Goal: Find specific page/section

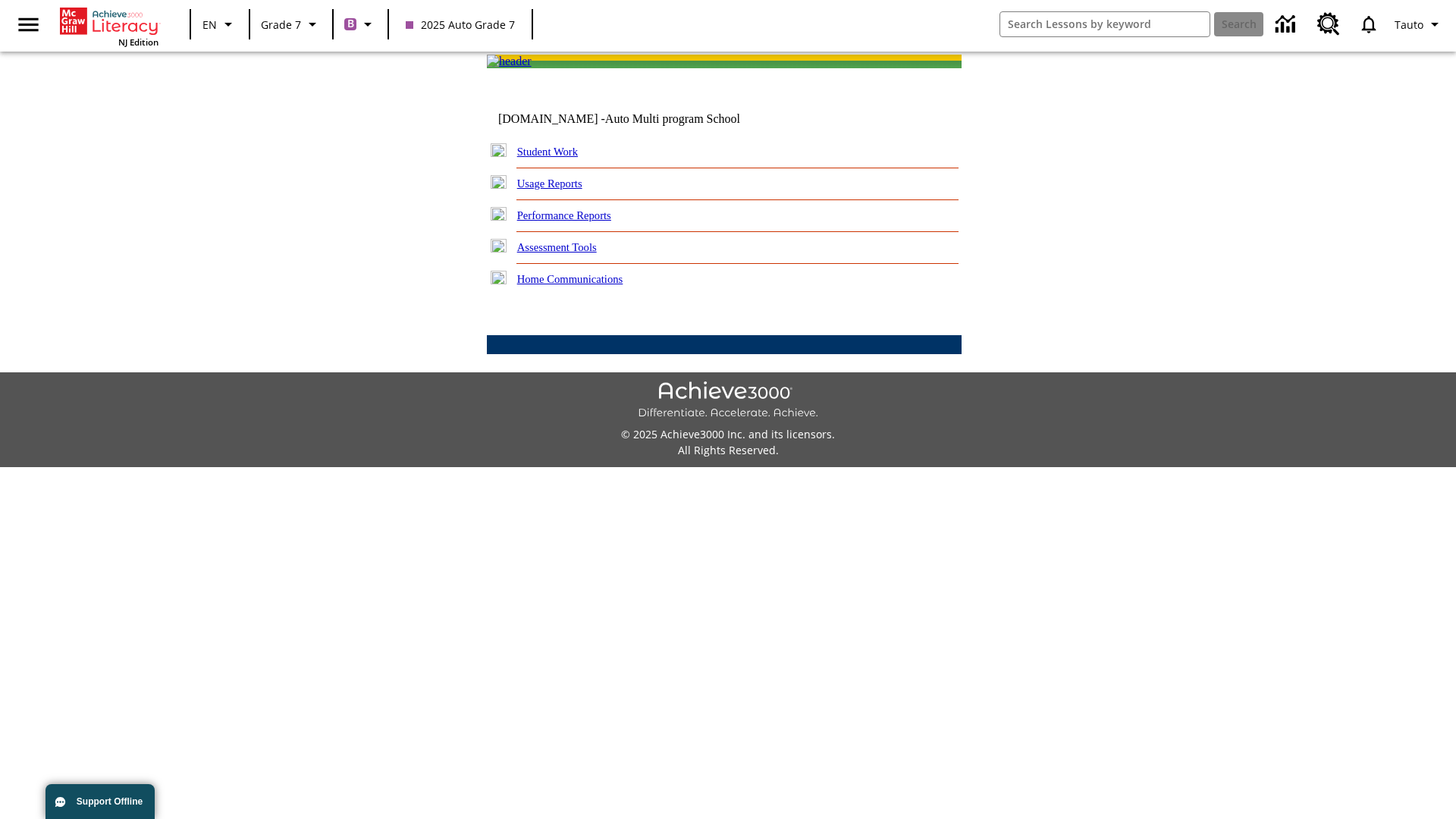
click at [558, 157] on link "Student Work" at bounding box center [548, 152] width 61 height 12
